Goal: Task Accomplishment & Management: Manage account settings

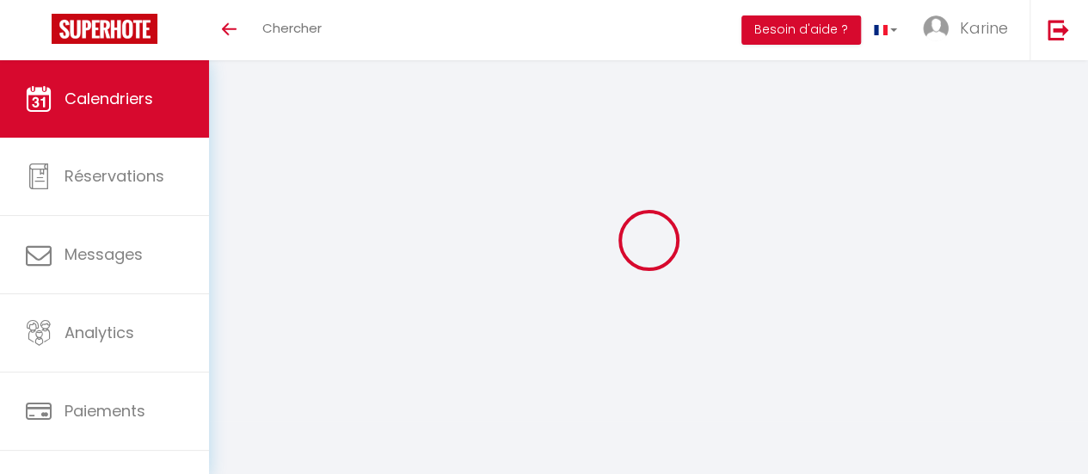
select select
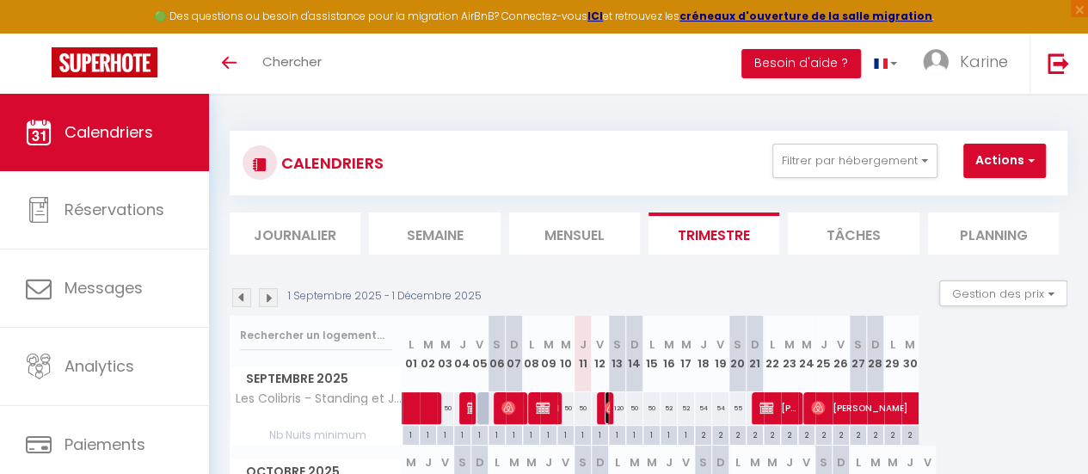
click at [609, 403] on img at bounding box center [612, 408] width 14 height 14
select select "OK"
select select "0"
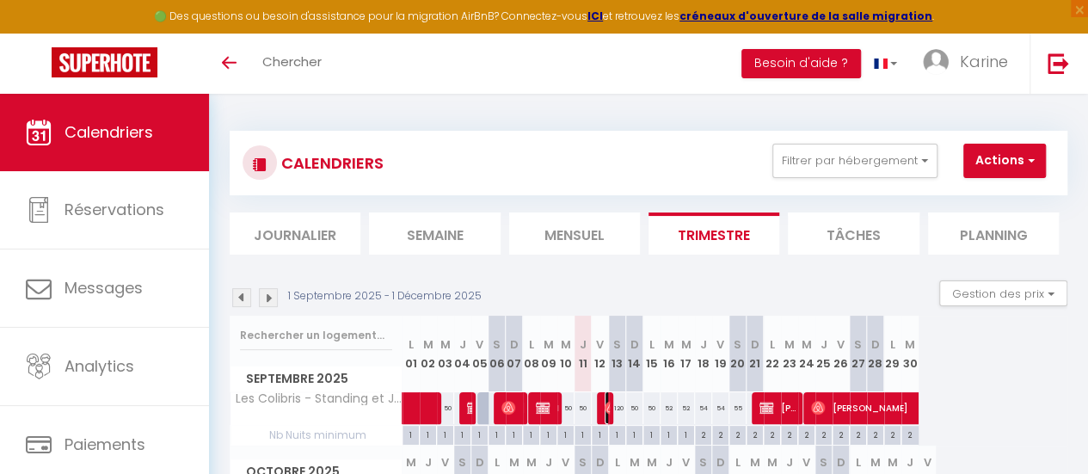
select select "1"
select select
select select "11613"
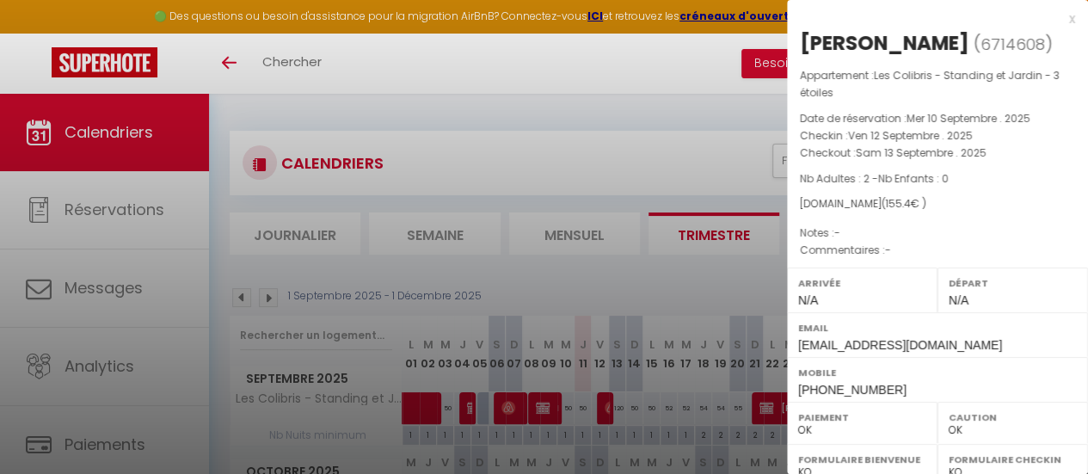
click at [535, 126] on div at bounding box center [544, 237] width 1088 height 474
